Goal: Task Accomplishment & Management: Complete application form

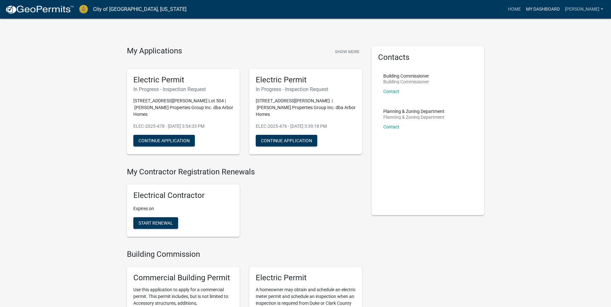
click at [533, 8] on link "My Dashboard" at bounding box center [543, 9] width 39 height 12
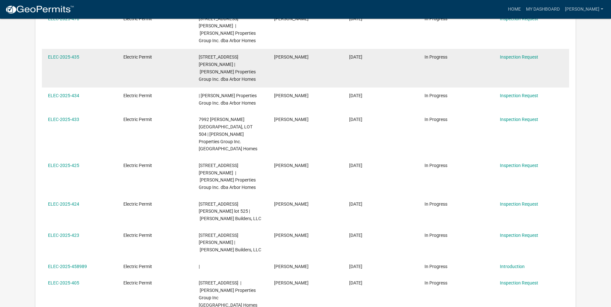
scroll to position [193, 0]
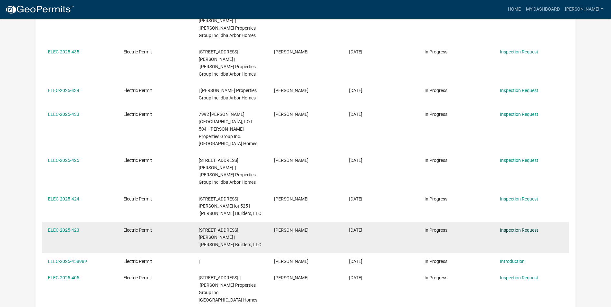
click at [512, 228] on link "Inspection Request" at bounding box center [519, 230] width 38 height 5
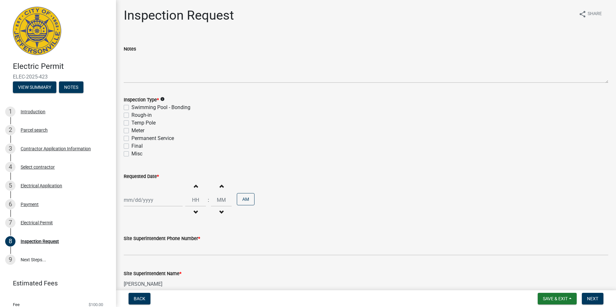
click at [131, 145] on label "Final" at bounding box center [136, 146] width 11 height 8
click at [131, 145] on input "Final" at bounding box center [133, 144] width 4 height 4
checkbox input "true"
checkbox input "false"
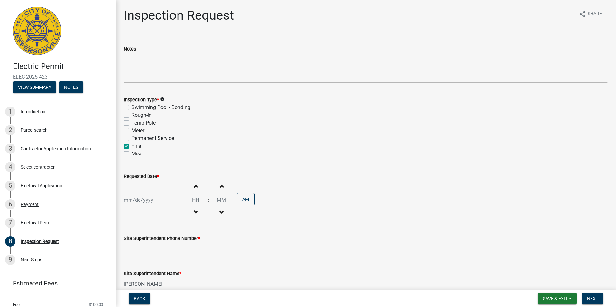
checkbox input "false"
checkbox input "true"
checkbox input "false"
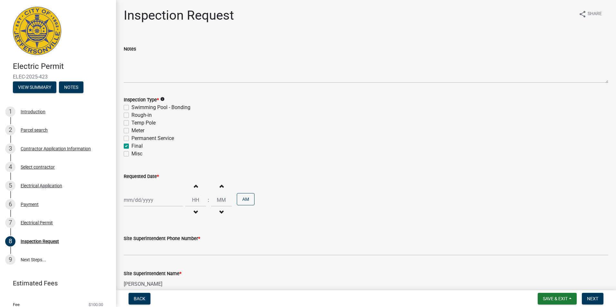
click at [159, 201] on div at bounding box center [153, 200] width 59 height 13
select select "9"
select select "2025"
click at [140, 144] on div "9" at bounding box center [140, 145] width 10 height 10
type input "[DATE]"
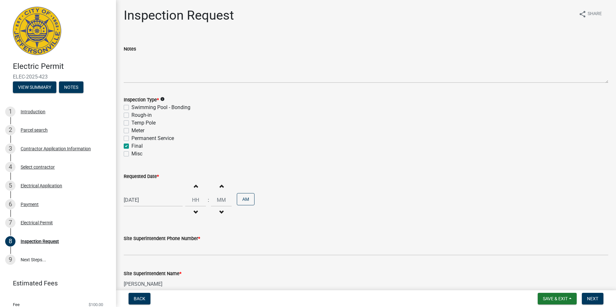
click at [195, 186] on span "button" at bounding box center [195, 186] width 3 height 5
type input "01"
type input "00"
click at [195, 186] on span "button" at bounding box center [195, 186] width 3 height 5
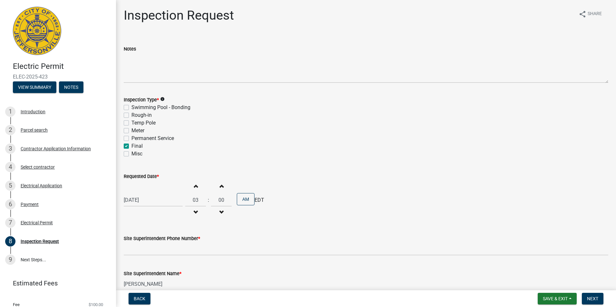
click at [195, 186] on span "button" at bounding box center [195, 186] width 3 height 5
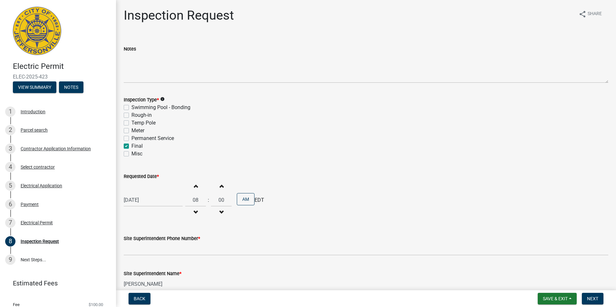
click at [195, 186] on span "button" at bounding box center [195, 186] width 3 height 5
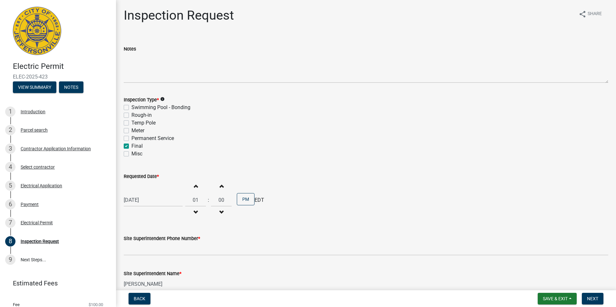
click at [194, 212] on span "button" at bounding box center [195, 212] width 3 height 5
type input "11"
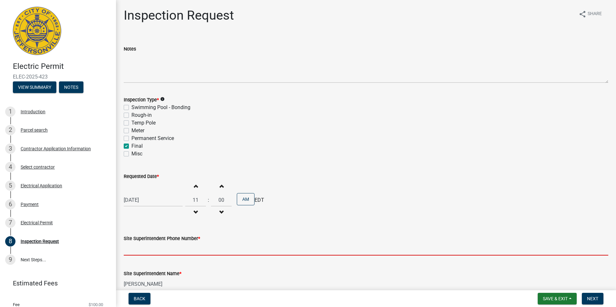
click at [204, 251] on input "Site Superintendent Phone Number *" at bounding box center [366, 249] width 485 height 13
type input "[PHONE_NUMBER]"
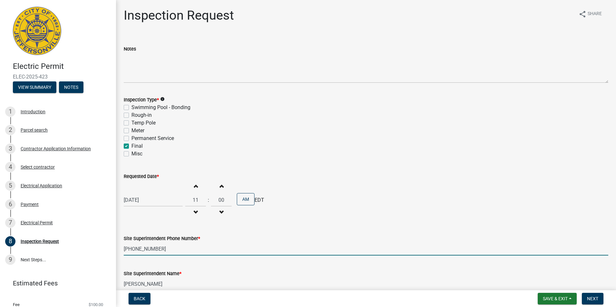
type input "[EMAIL_ADDRESS][PERSON_NAME][DOMAIN_NAME]"
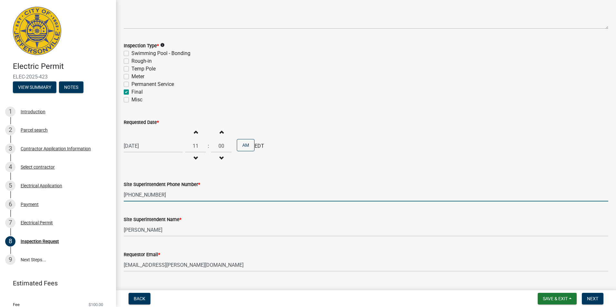
scroll to position [68, 0]
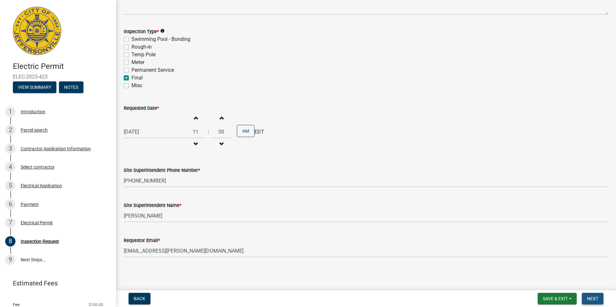
click at [590, 298] on span "Next" at bounding box center [592, 298] width 11 height 5
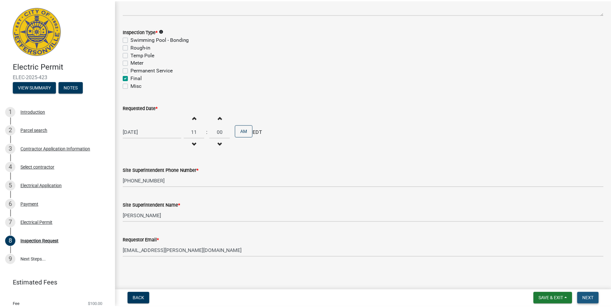
scroll to position [0, 0]
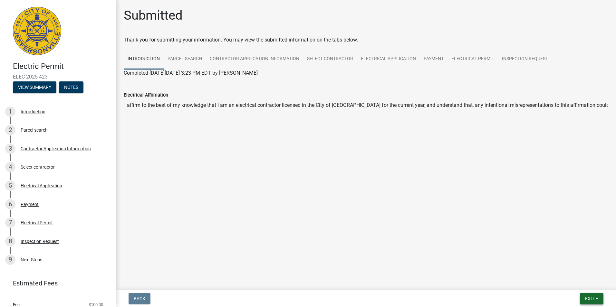
click at [586, 298] on span "Exit" at bounding box center [589, 298] width 9 height 5
click at [575, 281] on button "Save & Exit" at bounding box center [578, 282] width 52 height 15
